Goal: Information Seeking & Learning: Learn about a topic

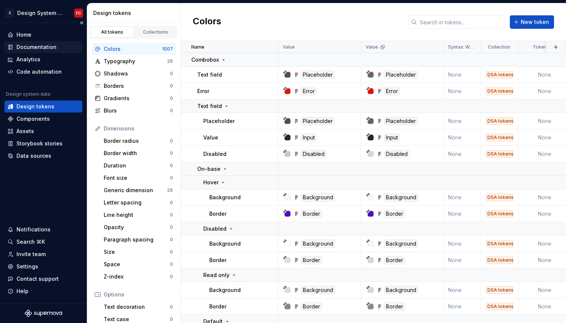
click at [39, 50] on div "Documentation" at bounding box center [36, 46] width 40 height 7
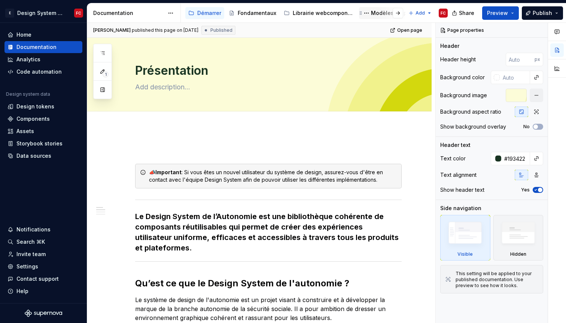
click at [372, 16] on div "Modèles de pages" at bounding box center [395, 12] width 49 height 7
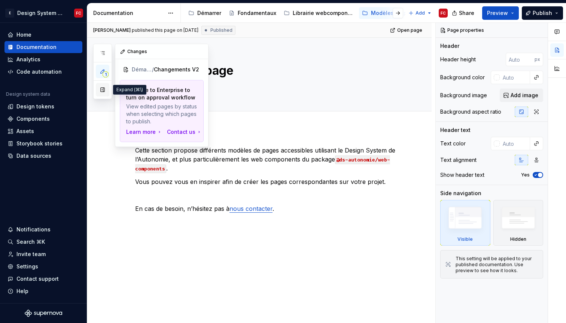
click at [104, 92] on button "button" at bounding box center [102, 89] width 13 height 13
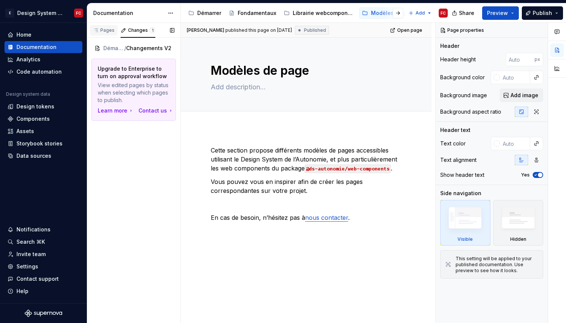
click at [105, 33] on div "Pages" at bounding box center [104, 30] width 28 height 10
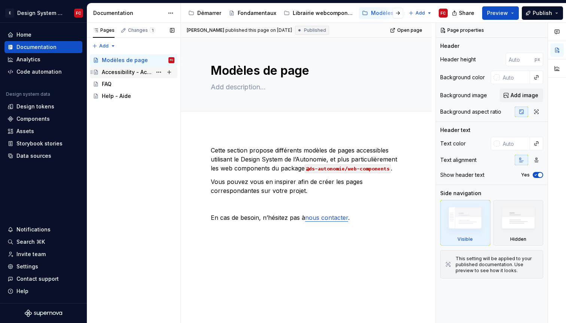
click at [130, 74] on div "Accessibility - Accessibilité" at bounding box center [127, 71] width 50 height 7
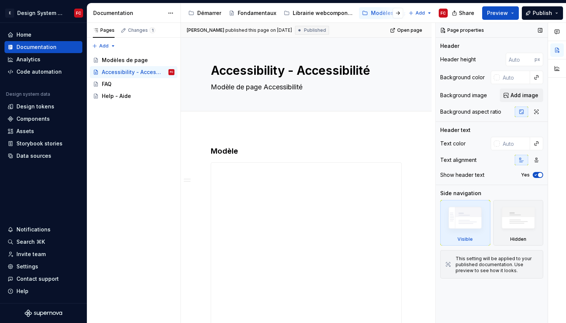
type textarea "*"
